Goal: Find contact information: Find contact information

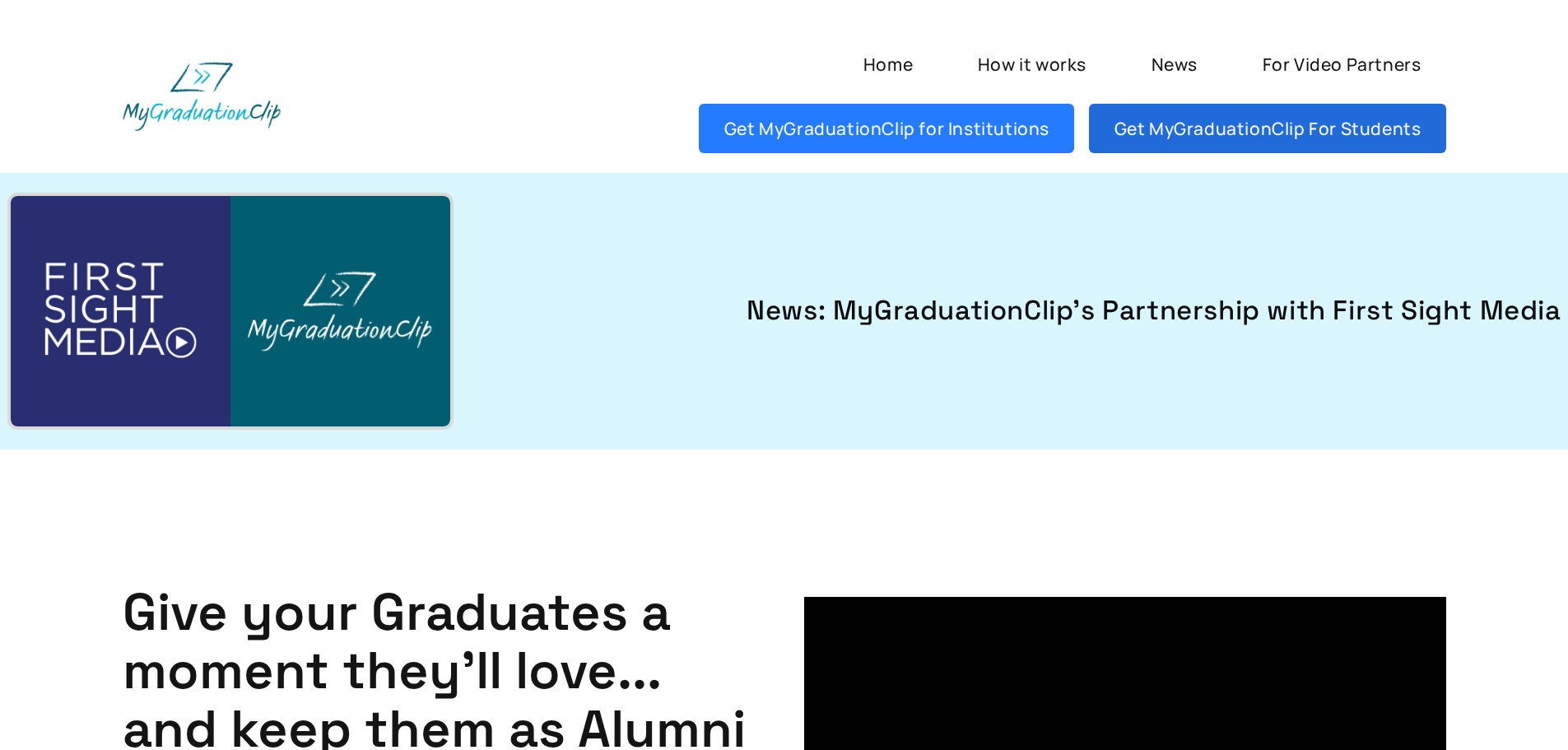
click at [1256, 123] on link "Get MyGraduationClip For Students" at bounding box center [1268, 129] width 357 height 49
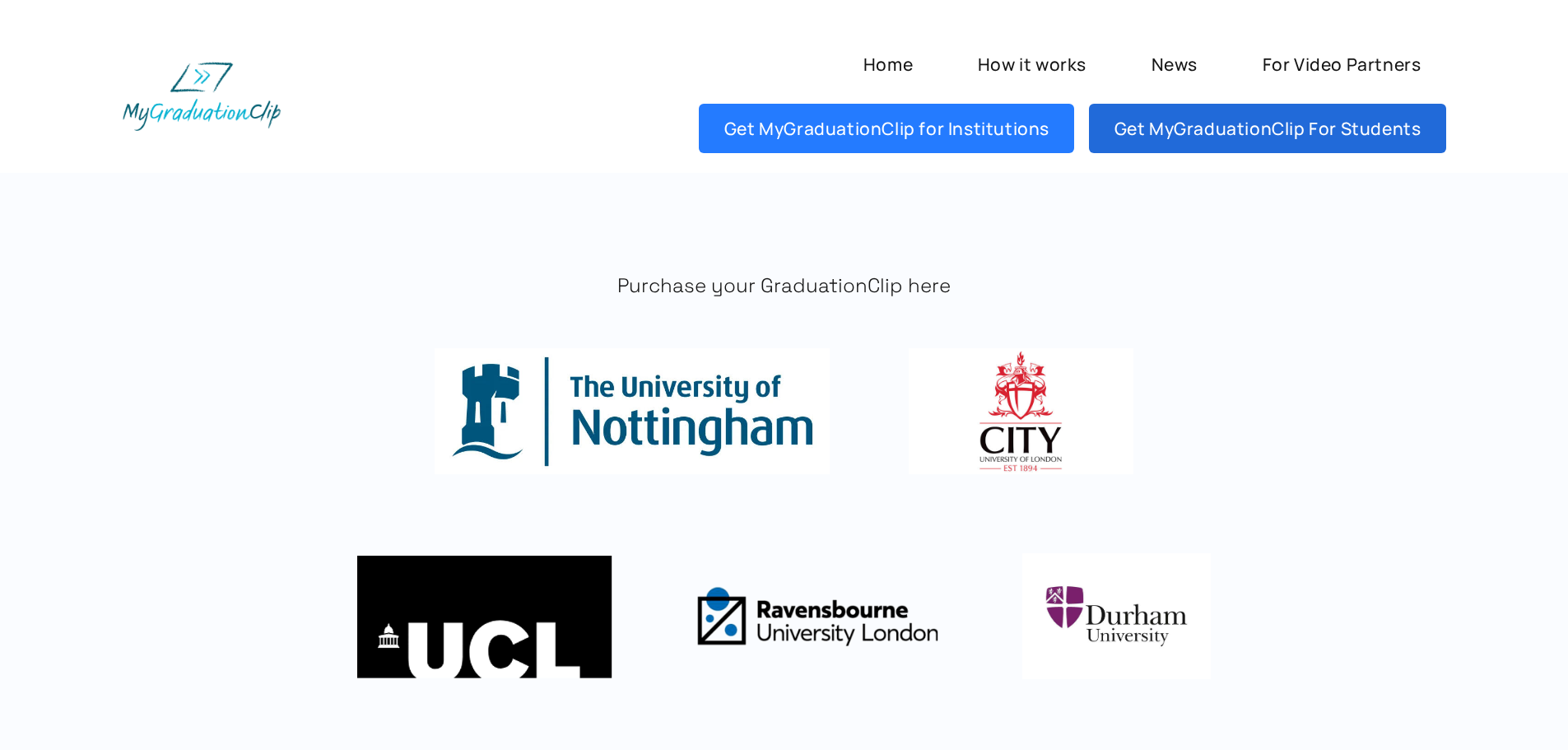
click at [1159, 129] on link "Get MyGraduationClip For Students" at bounding box center [1268, 129] width 357 height 49
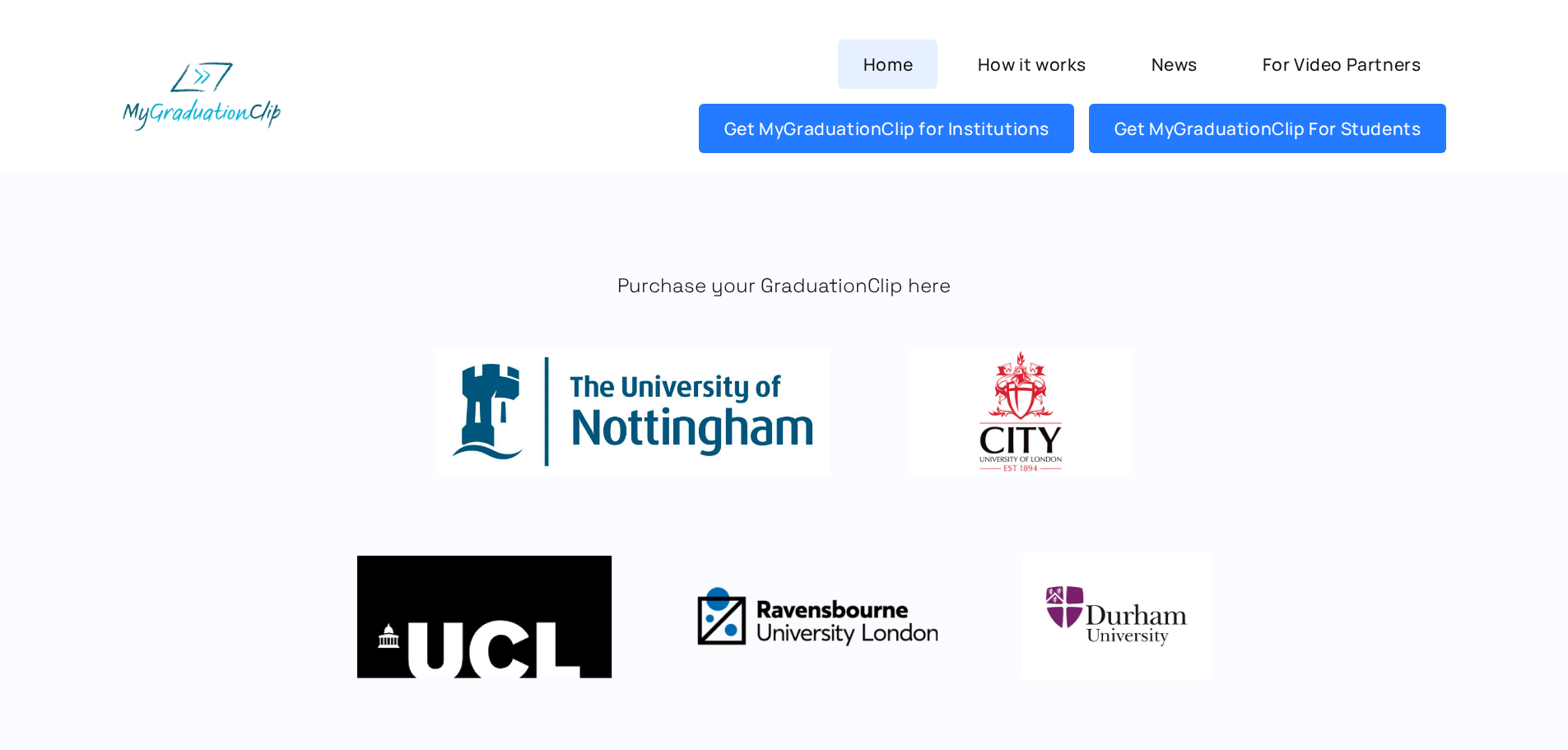
click at [898, 67] on link "Home" at bounding box center [887, 64] width 100 height 49
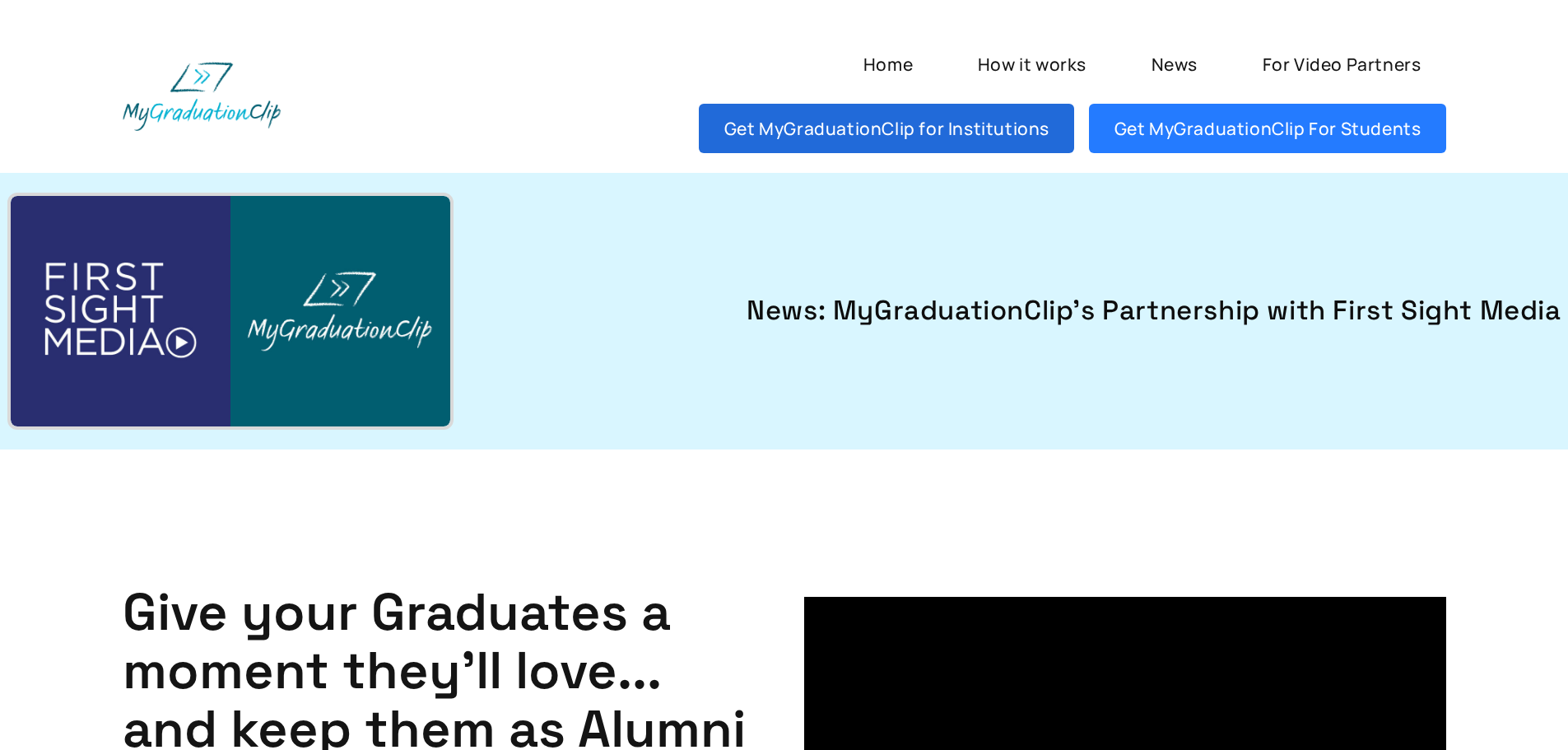
click at [879, 138] on link "Get MyGraduationClip for Institutions" at bounding box center [886, 129] width 375 height 49
